Goal: Task Accomplishment & Management: Complete application form

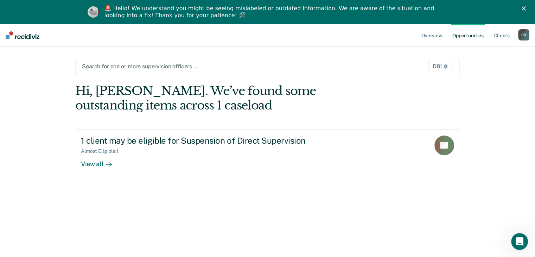
click at [526, 9] on icon "Close" at bounding box center [523, 8] width 4 height 4
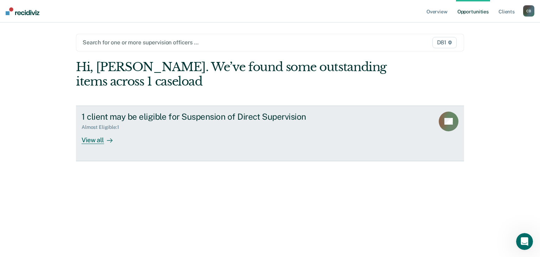
click at [100, 140] on div "View all" at bounding box center [101, 137] width 39 height 14
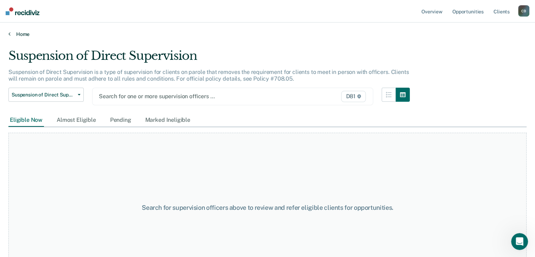
click at [25, 31] on link "Home" at bounding box center [267, 34] width 518 height 6
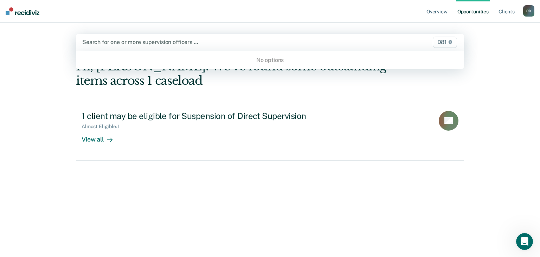
click at [280, 43] on div at bounding box center [213, 42] width 262 height 8
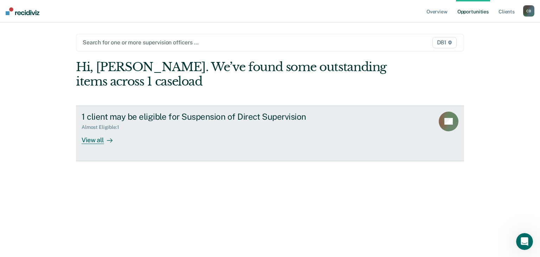
click at [91, 141] on div "View all" at bounding box center [101, 137] width 39 height 14
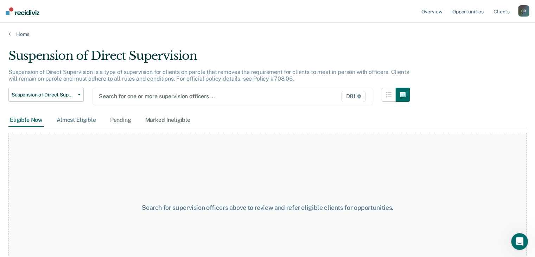
click at [86, 119] on div "Almost Eligible" at bounding box center [76, 120] width 42 height 13
click at [82, 122] on div "Almost Eligible" at bounding box center [76, 120] width 42 height 13
click at [26, 121] on div "Eligible Now" at bounding box center [26, 120] width 36 height 13
click at [118, 118] on div "Pending" at bounding box center [121, 120] width 24 height 13
click at [167, 118] on div "Marked Ineligible" at bounding box center [168, 120] width 48 height 13
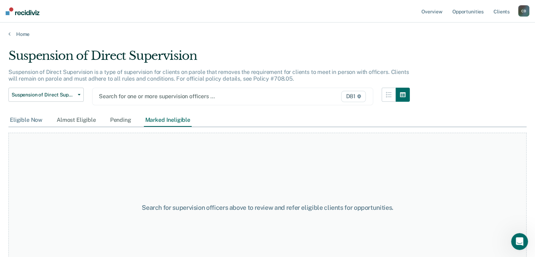
click at [25, 120] on div "Eligible Now" at bounding box center [26, 120] width 36 height 13
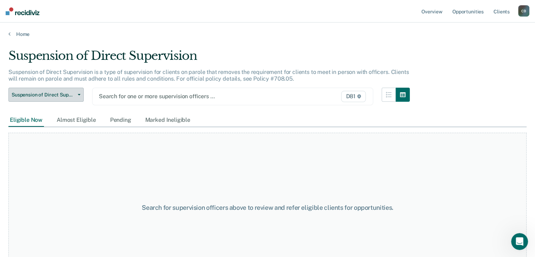
click at [80, 95] on button "Suspension of Direct Supervision" at bounding box center [45, 95] width 75 height 14
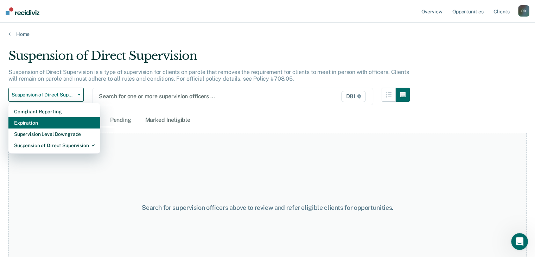
click at [76, 123] on div "Expiration" at bounding box center [54, 122] width 81 height 11
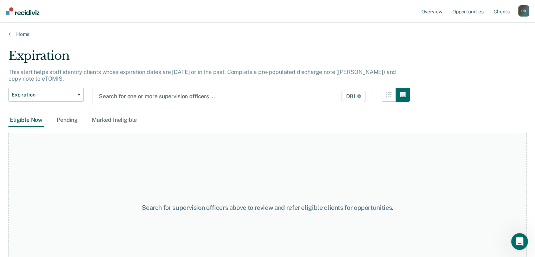
click at [292, 91] on div "D81" at bounding box center [326, 96] width 81 height 11
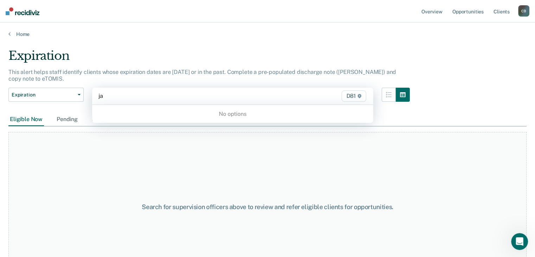
type input "j"
type input "[PERSON_NAME]"
click at [463, 11] on link "Opportunities" at bounding box center [468, 11] width 34 height 23
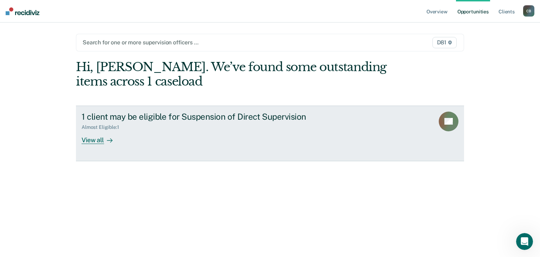
click at [377, 117] on link "1 client may be eligible for Suspension of Direct Supervision Almost Eligible :…" at bounding box center [270, 133] width 388 height 56
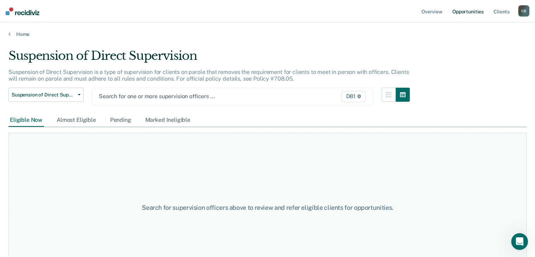
click at [462, 12] on link "Opportunities" at bounding box center [468, 11] width 34 height 23
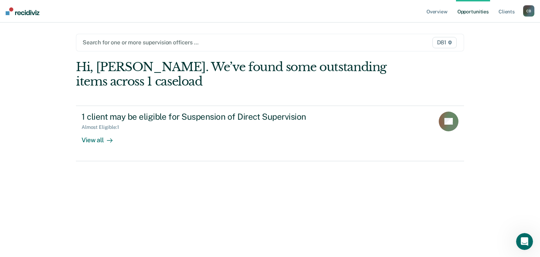
click at [144, 43] on div at bounding box center [214, 42] width 262 height 8
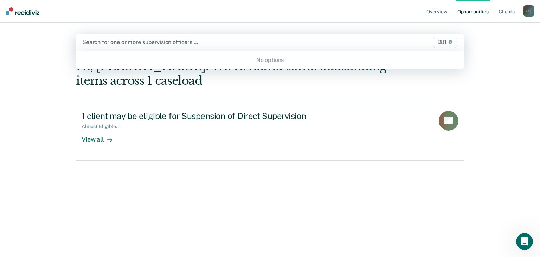
click at [525, 244] on icon "Open Intercom Messenger" at bounding box center [525, 242] width 12 height 12
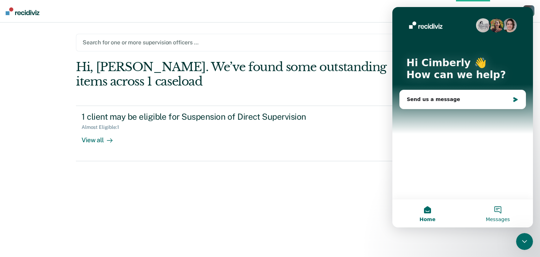
click at [497, 209] on button "Messages" at bounding box center [498, 213] width 70 height 28
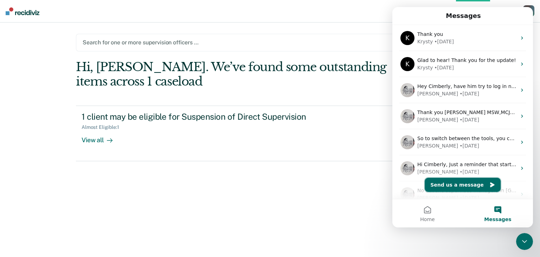
click at [468, 185] on button "Send us a message" at bounding box center [463, 185] width 76 height 14
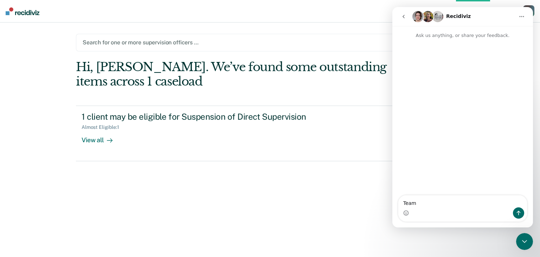
type textarea "Team,"
type textarea "I just logged on and have this issue:"
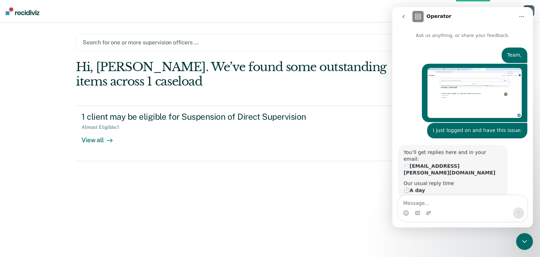
scroll to position [3, 0]
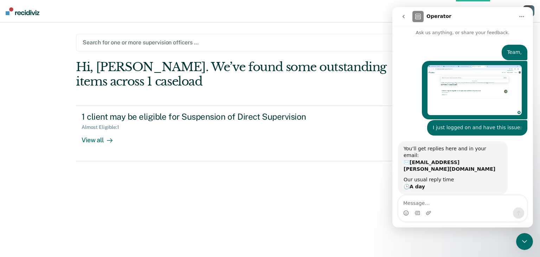
click at [345, 222] on div "Hi, [PERSON_NAME]. We’ve found some outstanding items across 1 caseload 1 clien…" at bounding box center [270, 149] width 388 height 178
click at [404, 15] on icon "go back" at bounding box center [404, 17] width 6 height 6
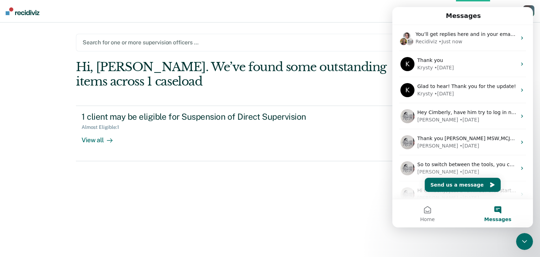
click at [243, 195] on div "Hi, [PERSON_NAME]. We’ve found some outstanding items across 1 caseload 1 clien…" at bounding box center [270, 149] width 388 height 178
click at [298, 198] on div "Hi, [PERSON_NAME]. We’ve found some outstanding items across 1 caseload 1 clien…" at bounding box center [270, 149] width 388 height 178
click at [346, 30] on main "Search for one or more supervision officers … D81 Hi, [PERSON_NAME]. We’ve foun…" at bounding box center [270, 131] width 405 height 217
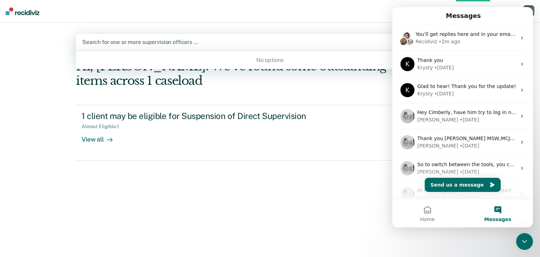
click at [236, 42] on div at bounding box center [213, 42] width 262 height 8
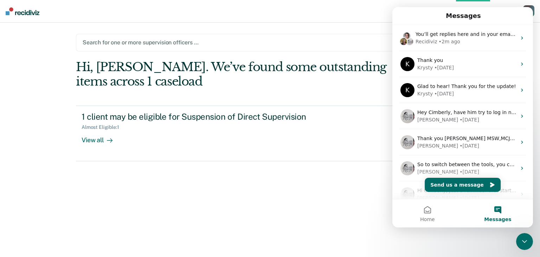
click at [521, 239] on icon "Close Intercom Messenger" at bounding box center [524, 241] width 8 height 8
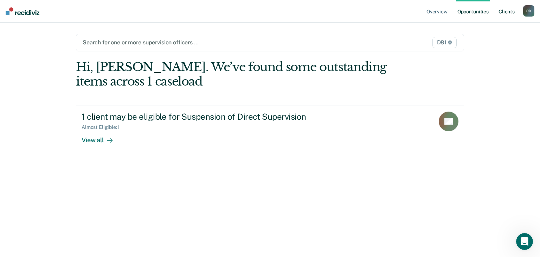
click at [504, 9] on link "Client s" at bounding box center [506, 11] width 19 height 23
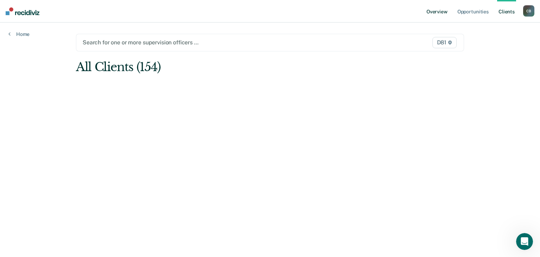
click at [433, 8] on link "Overview" at bounding box center [437, 11] width 24 height 23
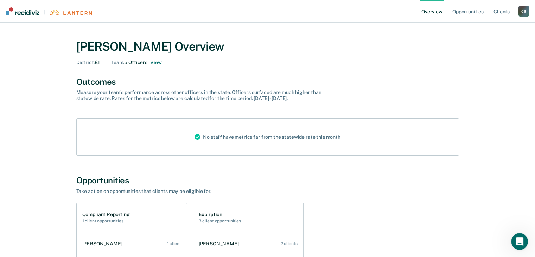
click at [100, 217] on h1 "Compliant Reporting" at bounding box center [105, 214] width 47 height 6
click at [101, 222] on h2 "1 client opportunities" at bounding box center [105, 220] width 47 height 5
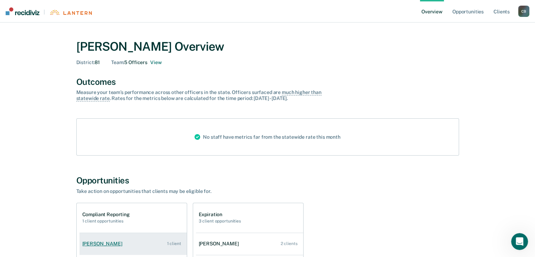
click at [132, 247] on link "[PERSON_NAME] 1 client" at bounding box center [132, 243] width 107 height 20
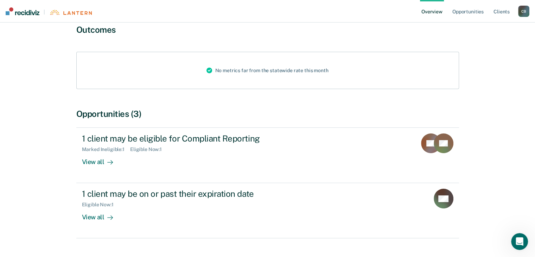
scroll to position [81, 0]
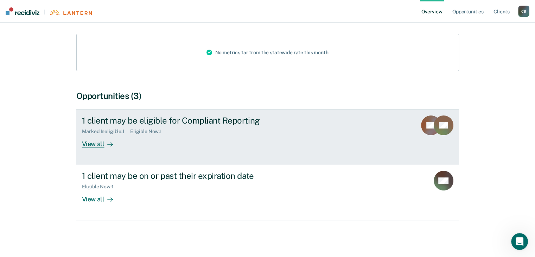
click at [93, 148] on link "1 client may be eligible for Compliant Reporting Marked Ineligible : 1 Eligible…" at bounding box center [267, 137] width 383 height 56
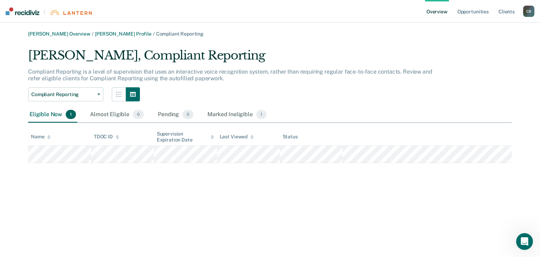
click at [192, 205] on div "[PERSON_NAME] Overview / [PERSON_NAME] Profile / Compliant Reporting [PERSON_NA…" at bounding box center [269, 132] width 523 height 203
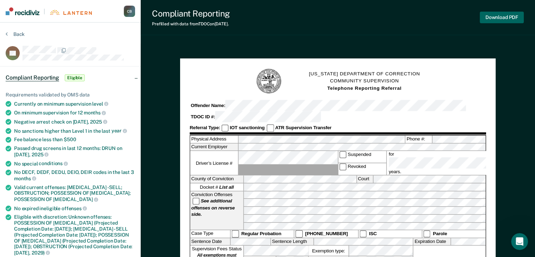
click at [503, 19] on button "Download PDF" at bounding box center [502, 18] width 44 height 12
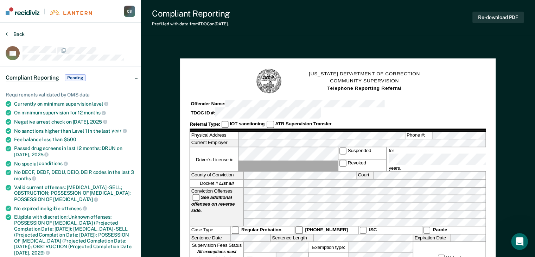
click at [19, 32] on button "Back" at bounding box center [15, 34] width 19 height 6
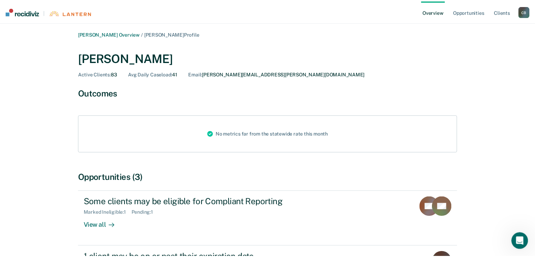
scroll to position [81, 0]
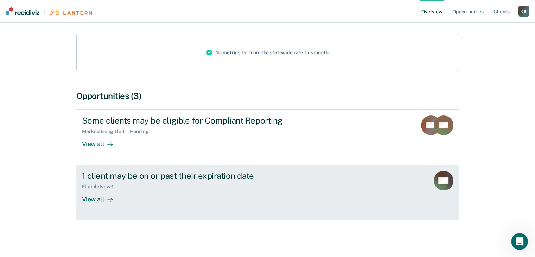
click at [152, 183] on div "Eligible Now : 1" at bounding box center [205, 185] width 247 height 9
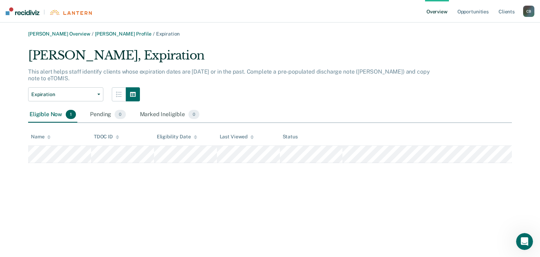
click at [123, 224] on div "[PERSON_NAME] Overview / [PERSON_NAME] Profile / Expiration [PERSON_NAME], Expi…" at bounding box center [269, 132] width 523 height 203
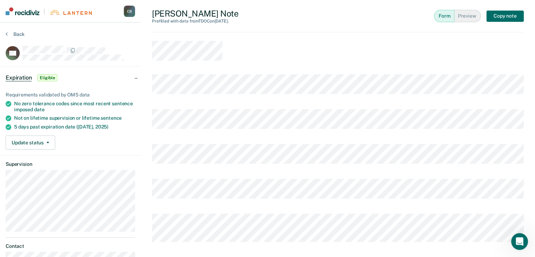
click at [23, 37] on div "Back" at bounding box center [70, 38] width 129 height 15
click at [19, 34] on button "Back" at bounding box center [15, 34] width 19 height 6
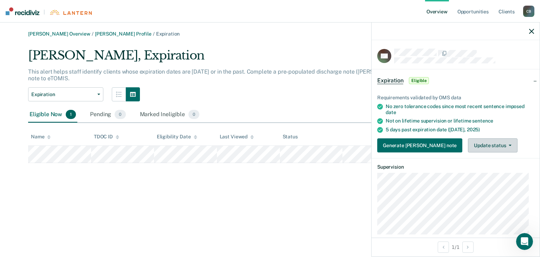
click at [468, 142] on button "Update status" at bounding box center [493, 145] width 50 height 14
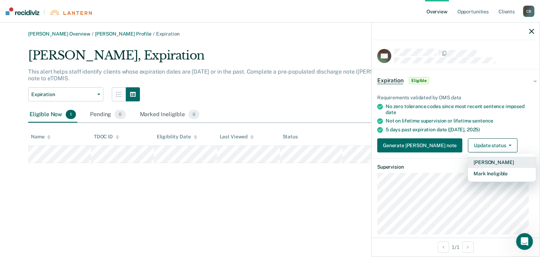
click at [468, 164] on button "[PERSON_NAME]" at bounding box center [502, 161] width 68 height 11
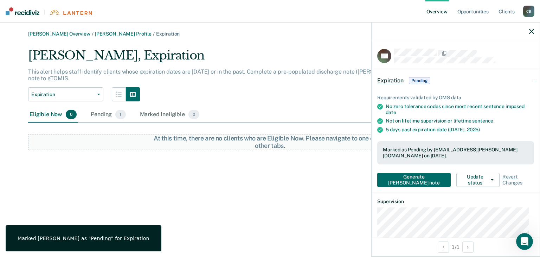
click at [308, 194] on div "[PERSON_NAME] Overview / [PERSON_NAME] Profile / Expiration [PERSON_NAME], Expi…" at bounding box center [269, 132] width 523 height 203
click at [532, 31] on icon "button" at bounding box center [531, 31] width 5 height 5
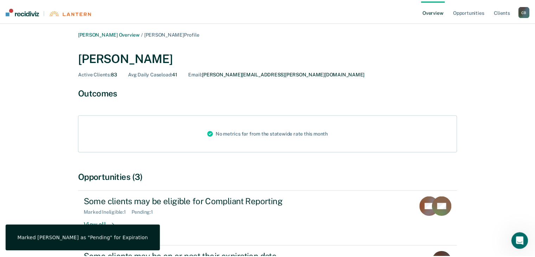
scroll to position [81, 0]
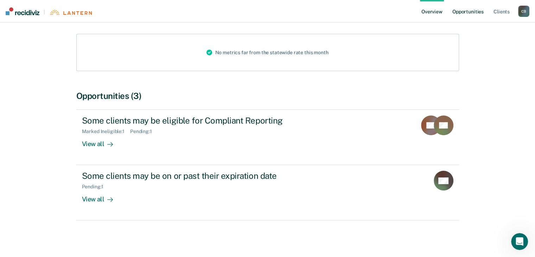
click at [467, 14] on link "Opportunities" at bounding box center [468, 11] width 34 height 23
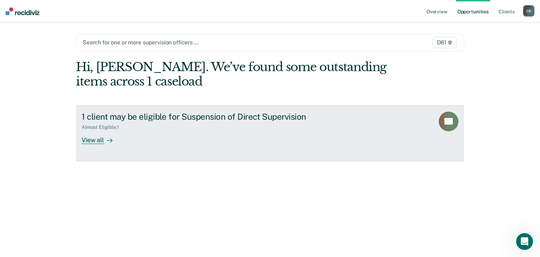
click at [187, 123] on div "Almost Eligible : 1" at bounding box center [205, 125] width 247 height 9
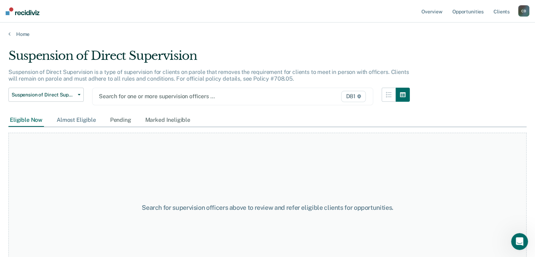
click at [67, 120] on div "Almost Eligible" at bounding box center [76, 120] width 42 height 13
click at [126, 120] on div "Pending" at bounding box center [121, 120] width 24 height 13
click at [438, 15] on link "Overview" at bounding box center [432, 11] width 24 height 23
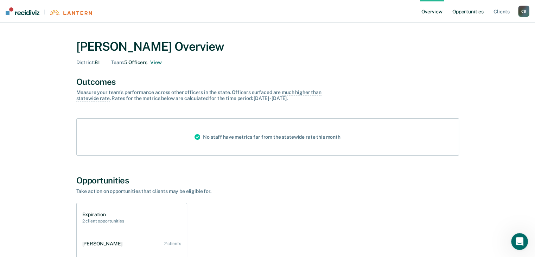
click at [473, 9] on link "Opportunities" at bounding box center [468, 11] width 34 height 23
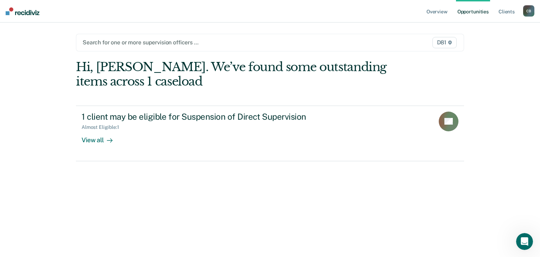
click at [326, 41] on div at bounding box center [214, 42] width 262 height 8
click at [527, 10] on div "C B" at bounding box center [528, 10] width 11 height 11
click at [435, 12] on link "Overview" at bounding box center [437, 11] width 24 height 23
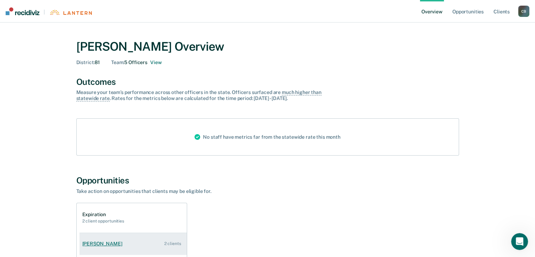
click at [107, 246] on link "[PERSON_NAME] 2 clients" at bounding box center [132, 243] width 107 height 20
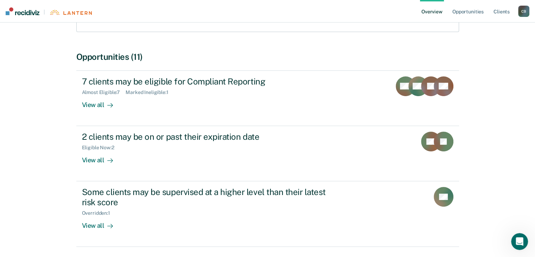
scroll to position [144, 0]
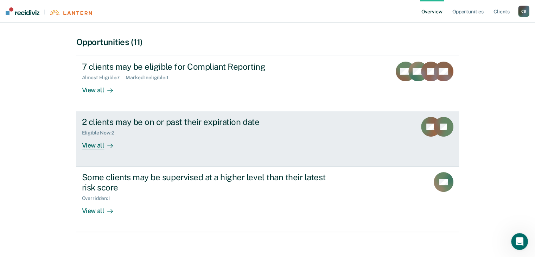
click at [97, 140] on div "View all" at bounding box center [101, 143] width 39 height 14
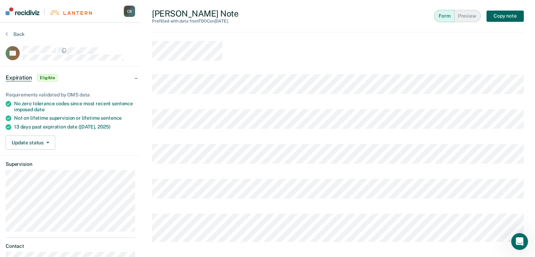
click at [504, 18] on button "Copy note" at bounding box center [504, 16] width 37 height 11
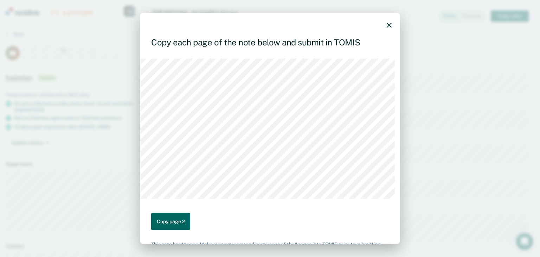
drag, startPoint x: 450, startPoint y: 108, endPoint x: 179, endPoint y: 225, distance: 295.2
click at [179, 225] on button "Copy page 2" at bounding box center [170, 220] width 39 height 17
click at [161, 220] on button "Copy page 3" at bounding box center [170, 220] width 39 height 17
click at [171, 223] on button "Copy page 4" at bounding box center [170, 220] width 39 height 17
